Goal: Task Accomplishment & Management: Manage account settings

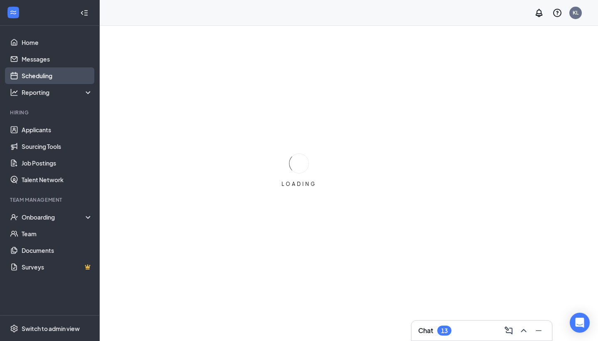
click at [50, 78] on link "Scheduling" at bounding box center [57, 75] width 71 height 17
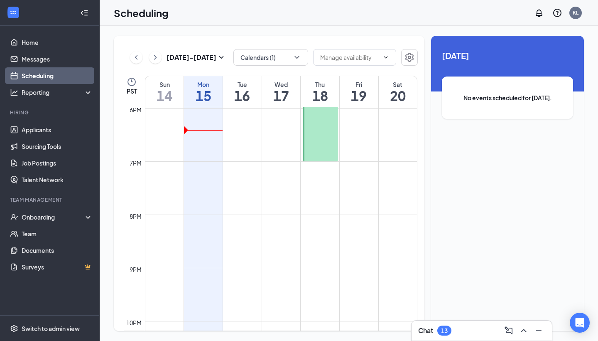
scroll to position [957, 0]
click at [268, 57] on button "Calendars (1)" at bounding box center [270, 57] width 75 height 17
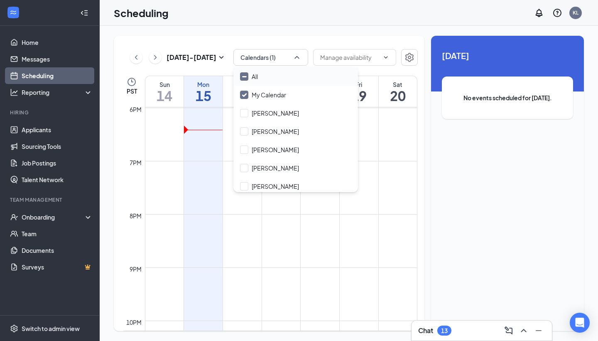
click at [243, 77] on input "All" at bounding box center [249, 76] width 18 height 8
checkbox input "true"
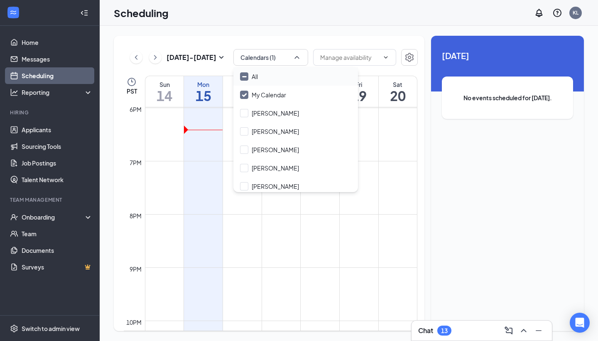
checkbox input "true"
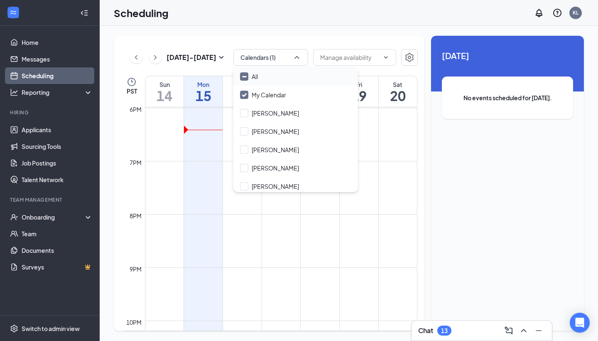
checkbox input "true"
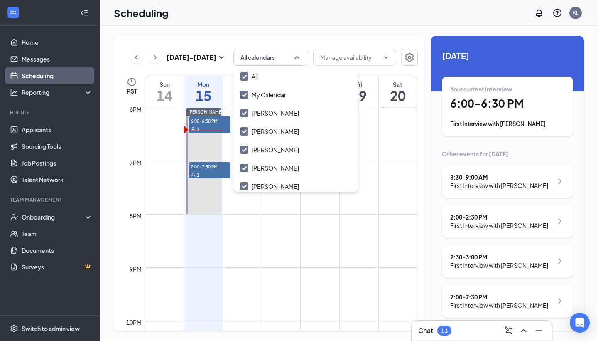
click at [265, 212] on td at bounding box center [281, 207] width 272 height 13
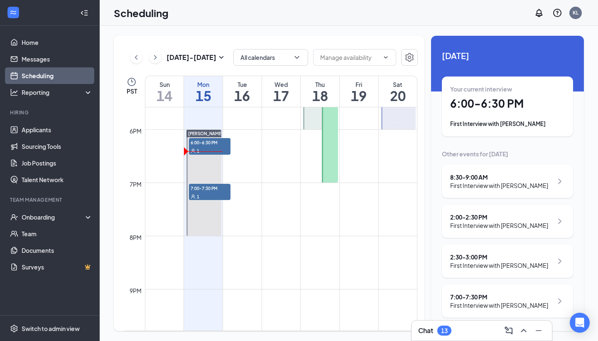
scroll to position [931, 0]
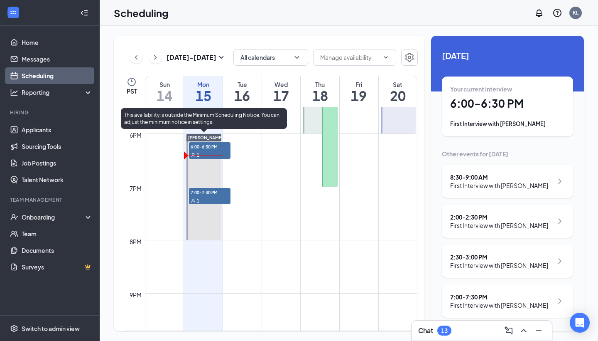
click at [221, 196] on div "1" at bounding box center [210, 200] width 42 height 8
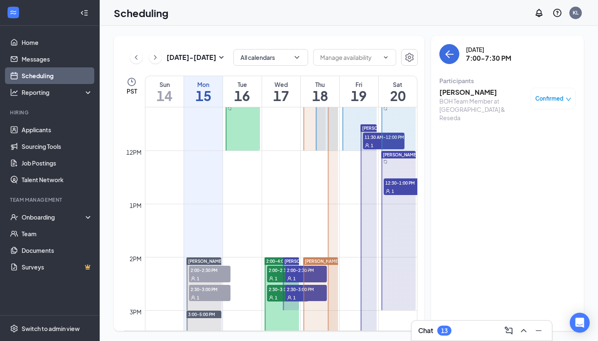
scroll to position [628, 0]
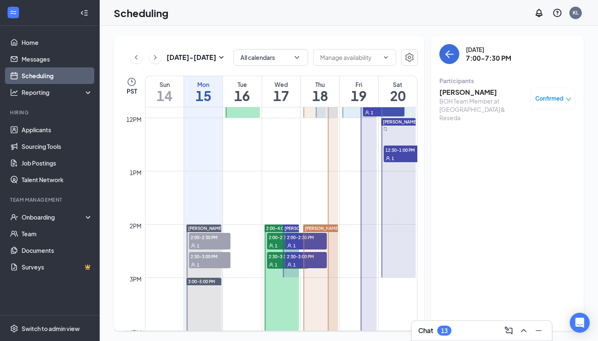
click at [272, 239] on span "2:00-2:30 PM" at bounding box center [288, 237] width 42 height 8
click at [275, 258] on span "2:30-3:00 PM" at bounding box center [288, 256] width 42 height 8
click at [272, 287] on div at bounding box center [282, 277] width 34 height 106
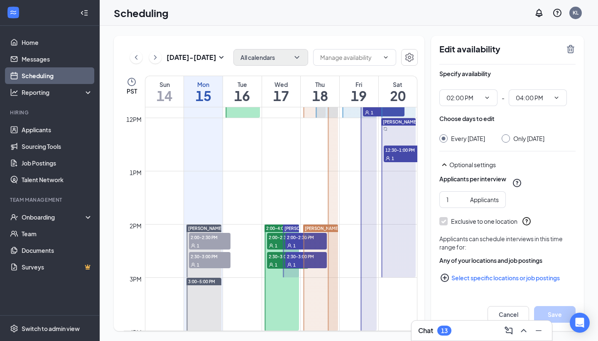
click at [302, 60] on button "All calendars" at bounding box center [270, 57] width 75 height 17
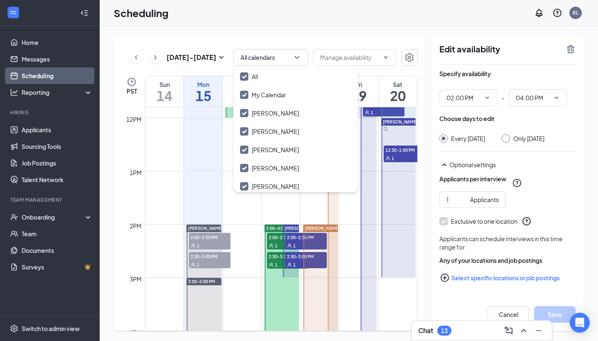
click at [253, 202] on td at bounding box center [281, 203] width 272 height 13
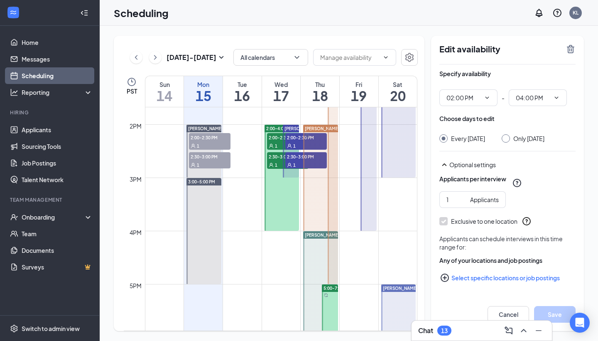
scroll to position [706, 0]
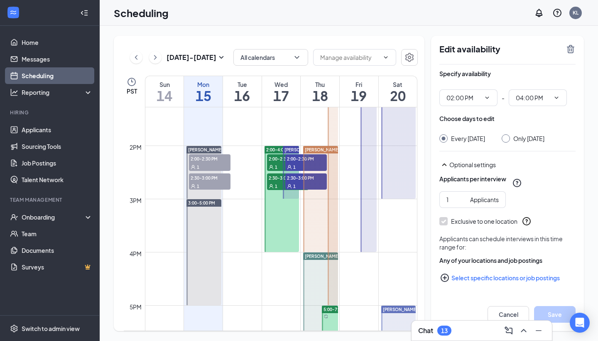
click at [280, 218] on div at bounding box center [282, 199] width 34 height 106
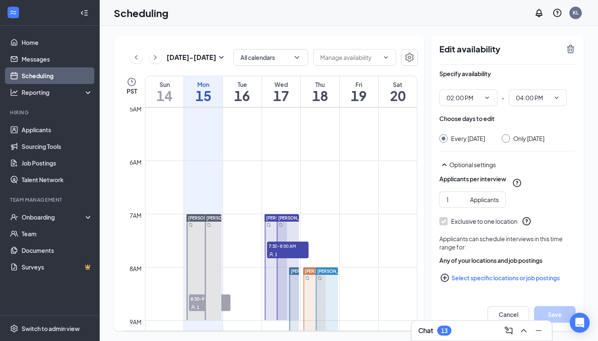
scroll to position [261, 0]
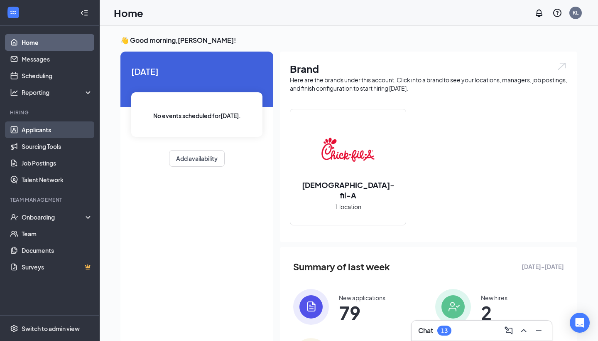
click at [55, 125] on link "Applicants" at bounding box center [57, 129] width 71 height 17
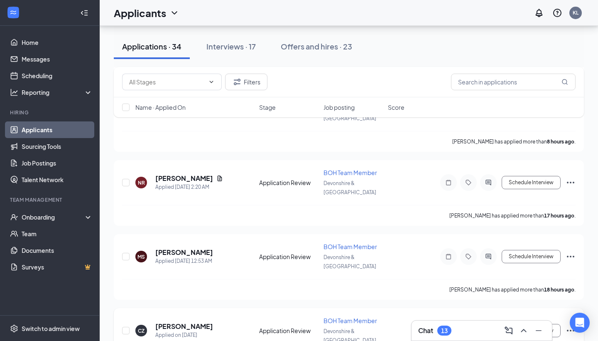
scroll to position [529, 0]
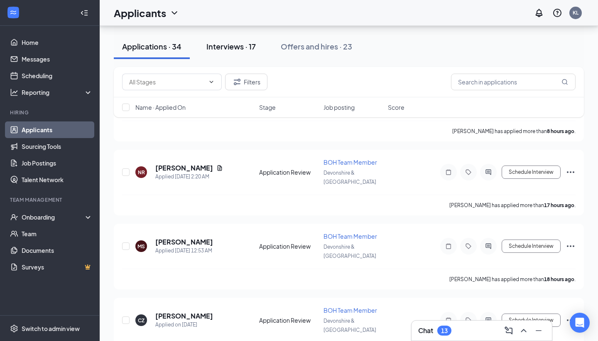
click at [238, 46] on div "Interviews · 17" at bounding box center [230, 46] width 49 height 10
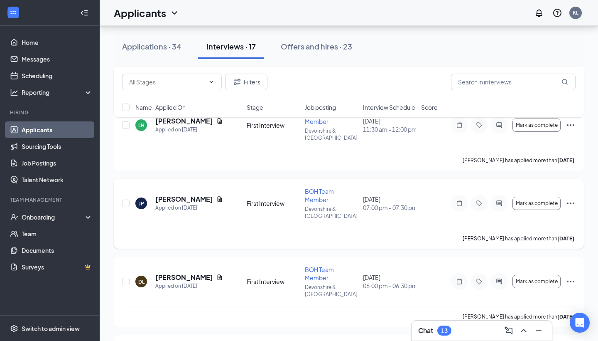
scroll to position [341, 0]
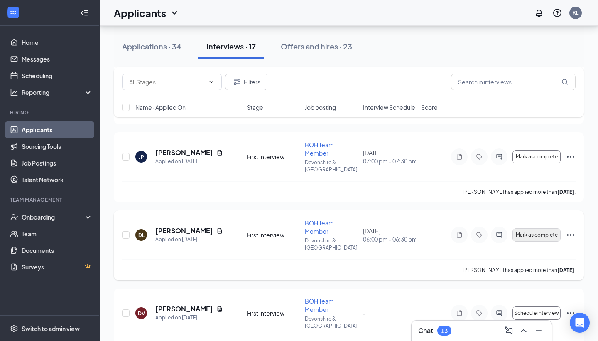
click at [542, 232] on span "Mark as complete" at bounding box center [537, 235] width 42 height 6
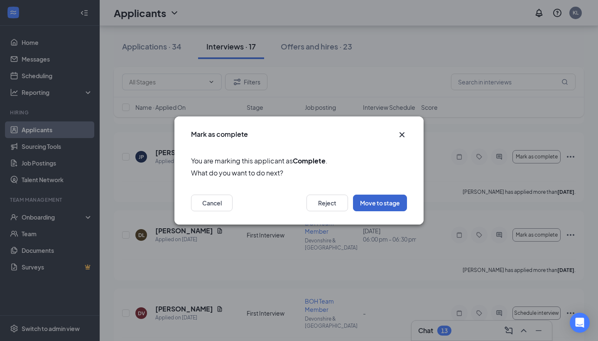
click at [374, 206] on button "Move to stage" at bounding box center [380, 202] width 54 height 17
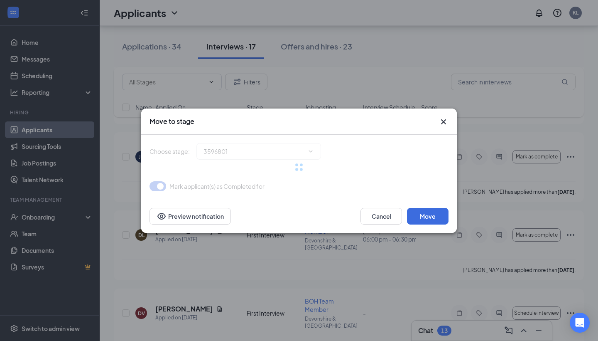
type input "Post Interview Recap (next stage)"
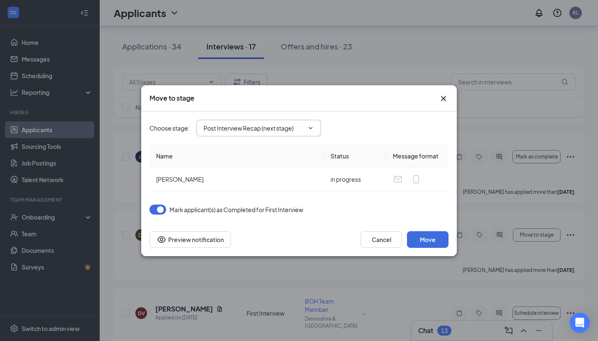
click at [307, 128] on span at bounding box center [310, 128] width 8 height 7
click at [281, 128] on input "Post Interview Recap (next stage)" at bounding box center [254, 127] width 101 height 9
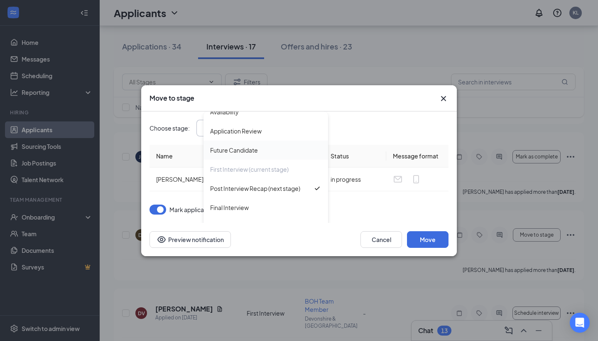
scroll to position [28, 0]
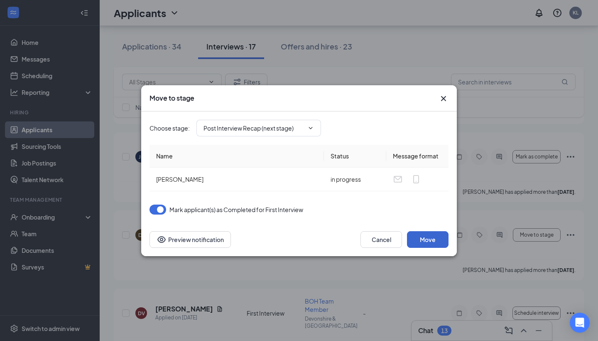
click at [429, 238] on button "Move" at bounding box center [428, 239] width 42 height 17
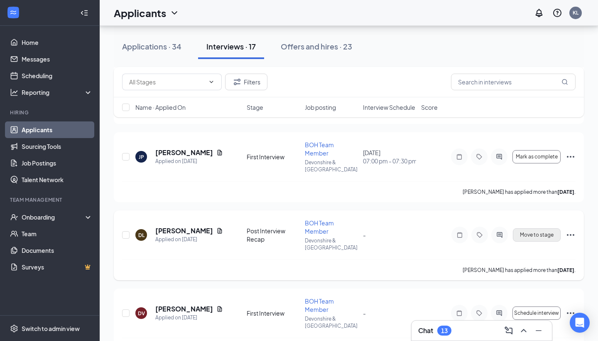
click at [546, 232] on span "Move to stage" at bounding box center [537, 235] width 34 height 6
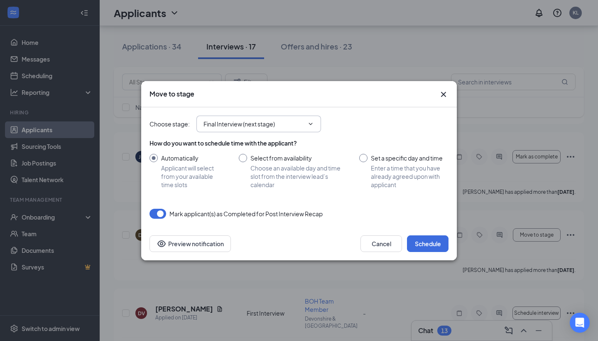
click at [272, 125] on input "Final Interview (next stage)" at bounding box center [254, 123] width 101 height 9
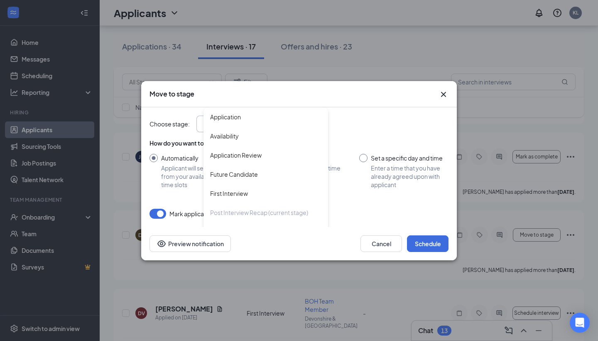
click at [349, 135] on div "Choose stage : Final Interview (next stage) Application Availability Applicatio…" at bounding box center [299, 123] width 299 height 33
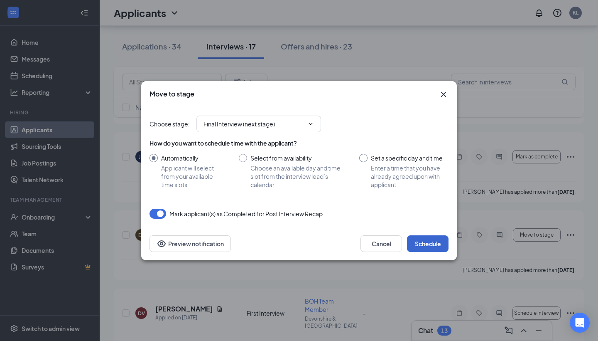
click at [424, 243] on button "Schedule" at bounding box center [428, 243] width 42 height 17
